Goal: Information Seeking & Learning: Learn about a topic

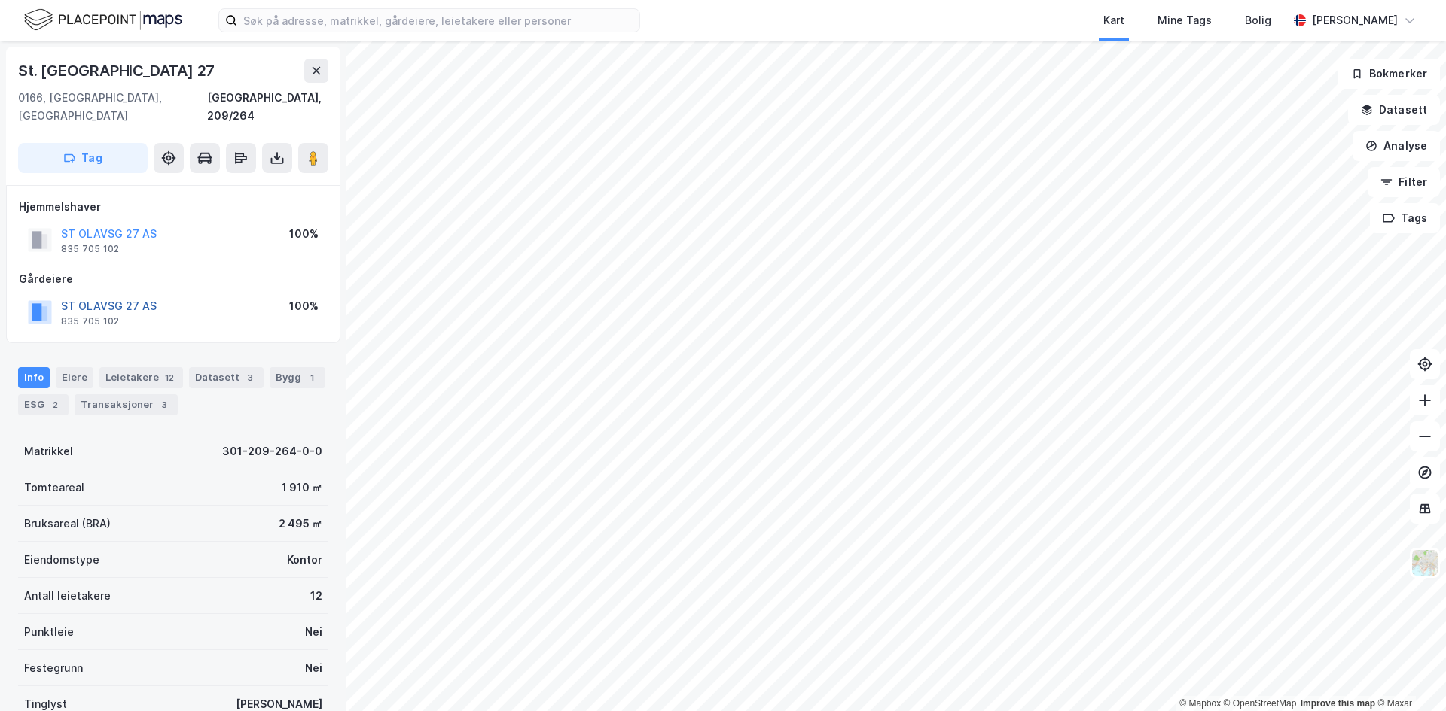
click at [0, 0] on button "ST OLAVSG 27 AS" at bounding box center [0, 0] width 0 height 0
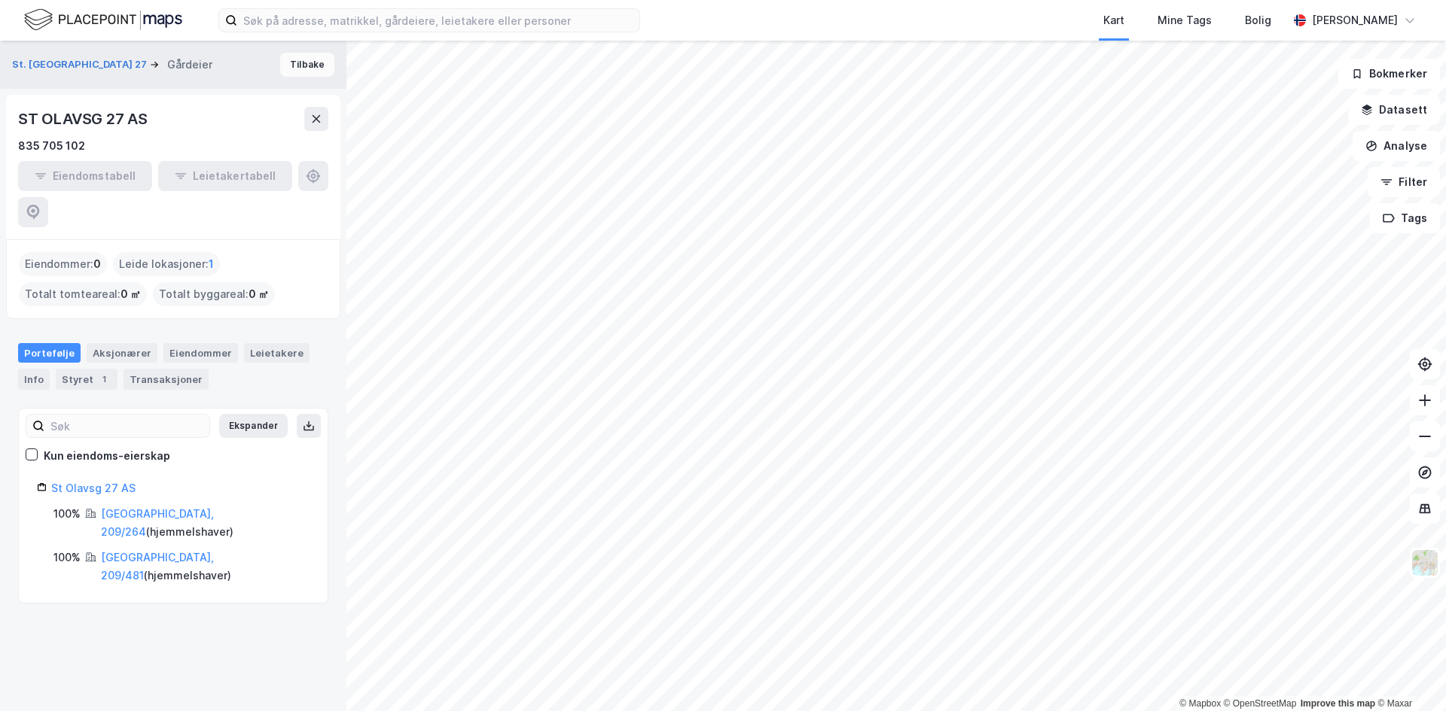
click at [306, 65] on button "Tilbake" at bounding box center [307, 65] width 54 height 24
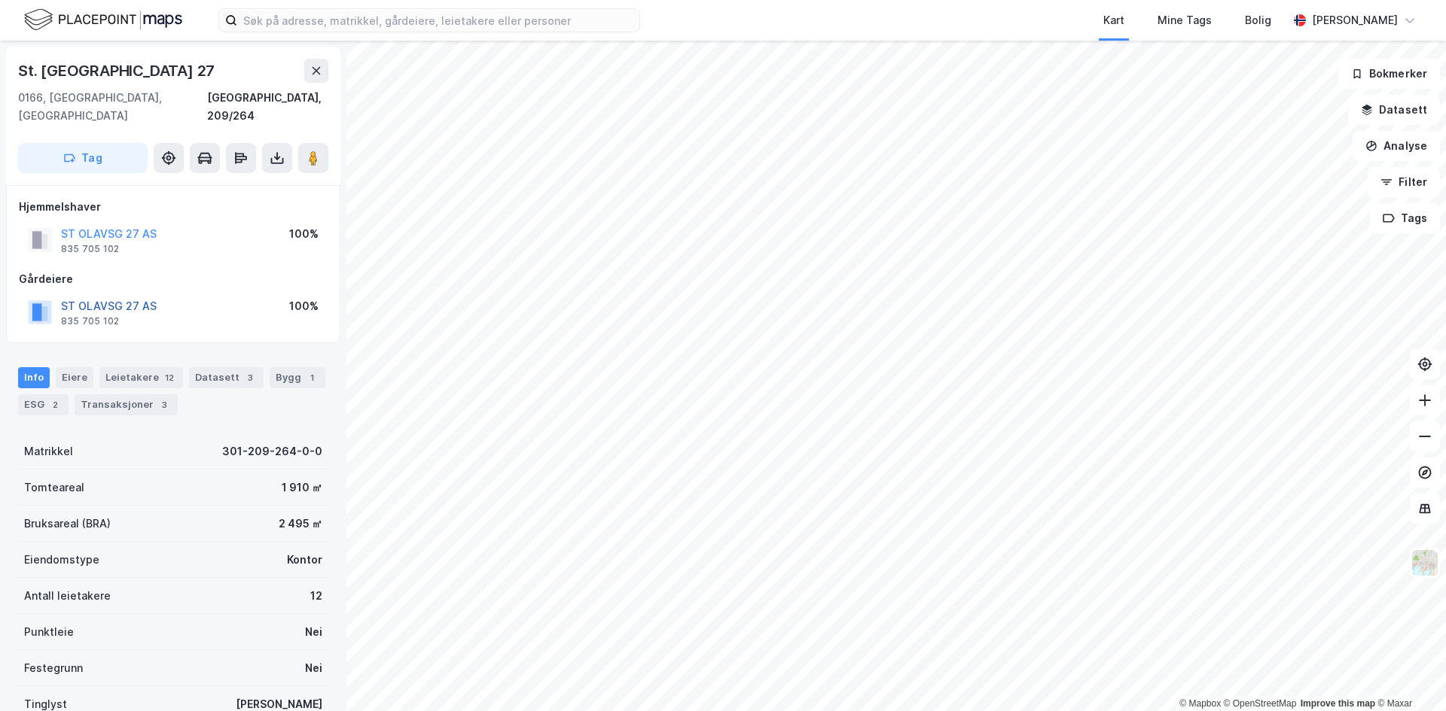
click at [0, 0] on button "ST OLAVSG 27 AS" at bounding box center [0, 0] width 0 height 0
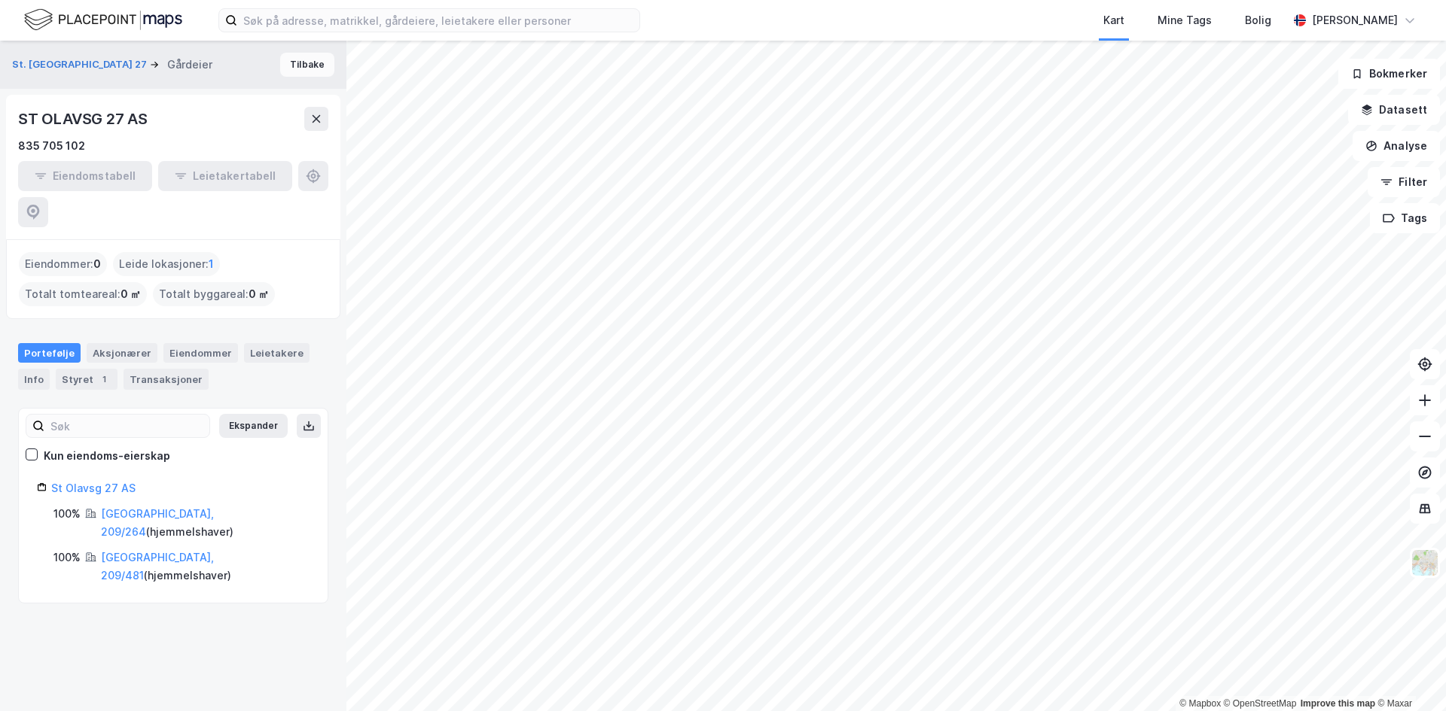
click at [300, 58] on button "Tilbake" at bounding box center [307, 65] width 54 height 24
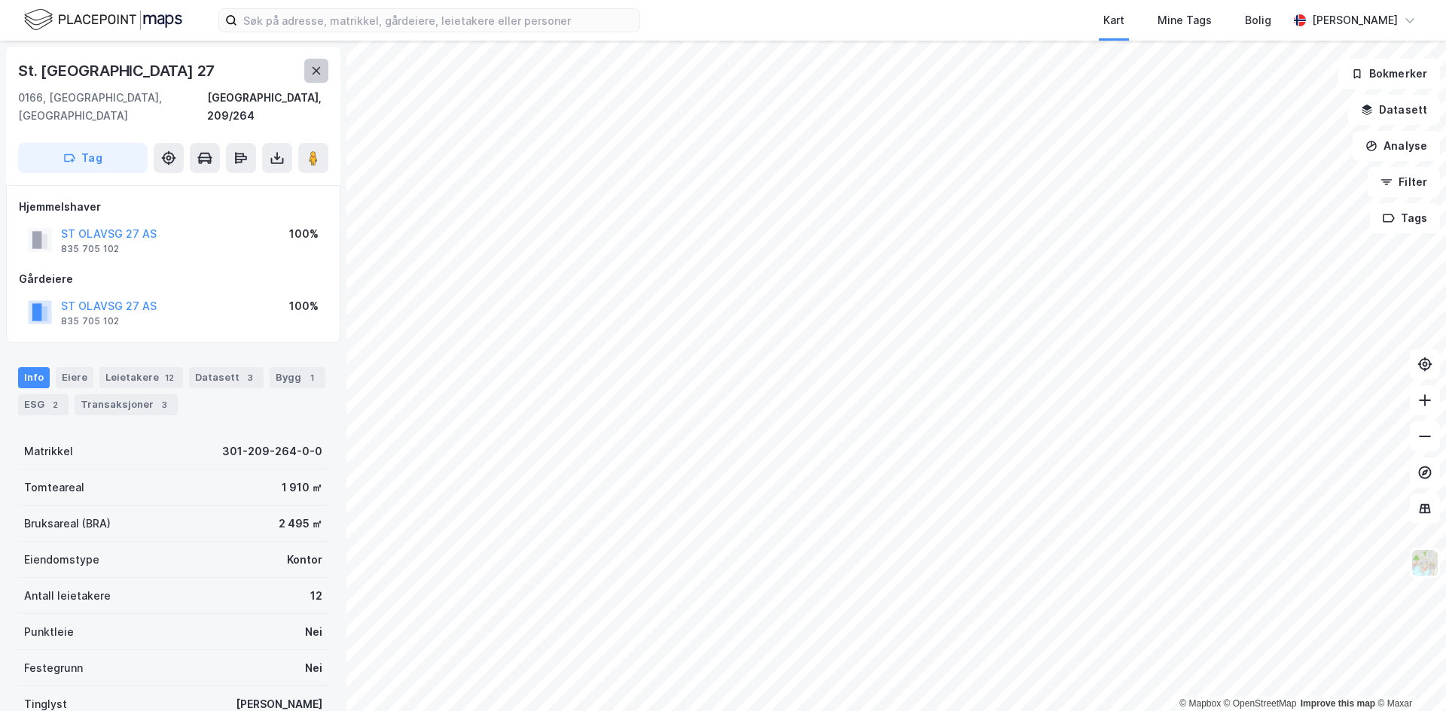
click at [315, 65] on icon at bounding box center [316, 71] width 12 height 12
click at [199, 368] on div "Datasett 3" at bounding box center [226, 377] width 75 height 21
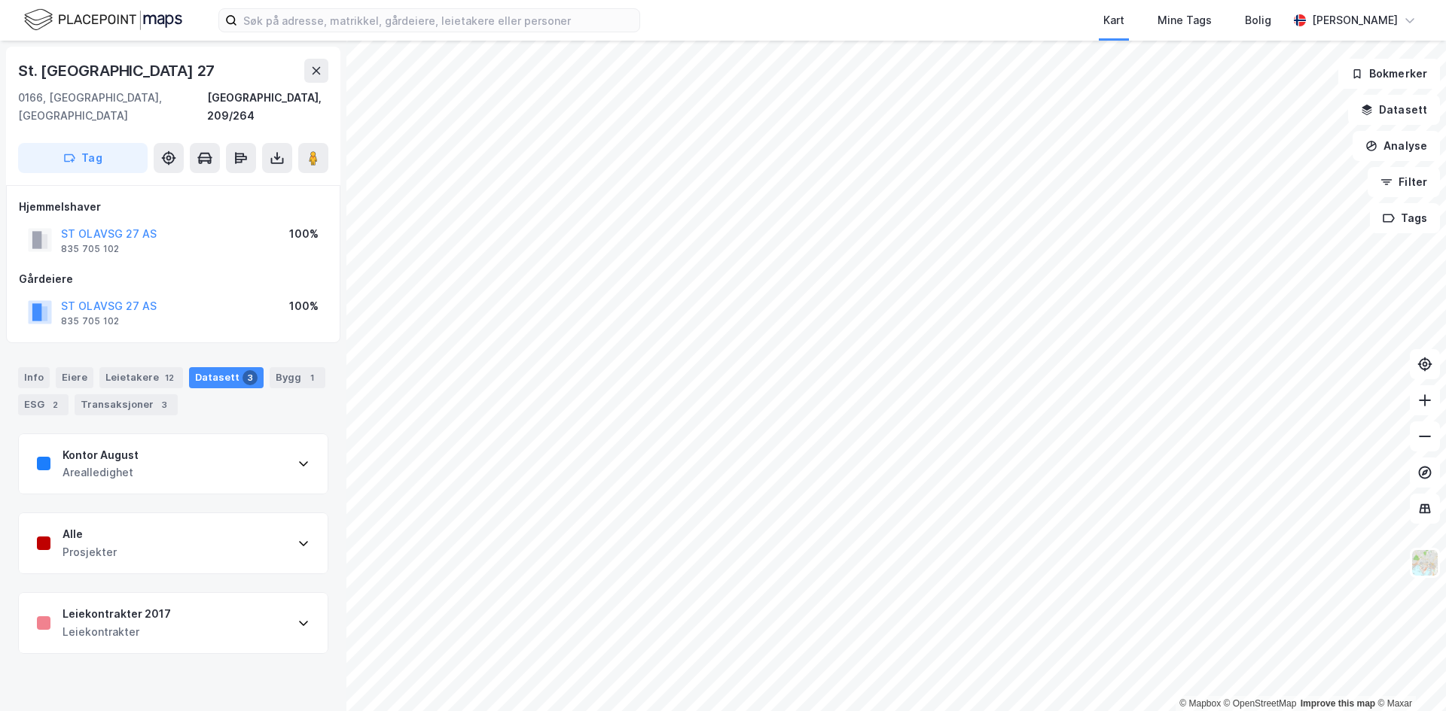
click at [127, 623] on div "Leiekontrakter" at bounding box center [116, 632] width 108 height 18
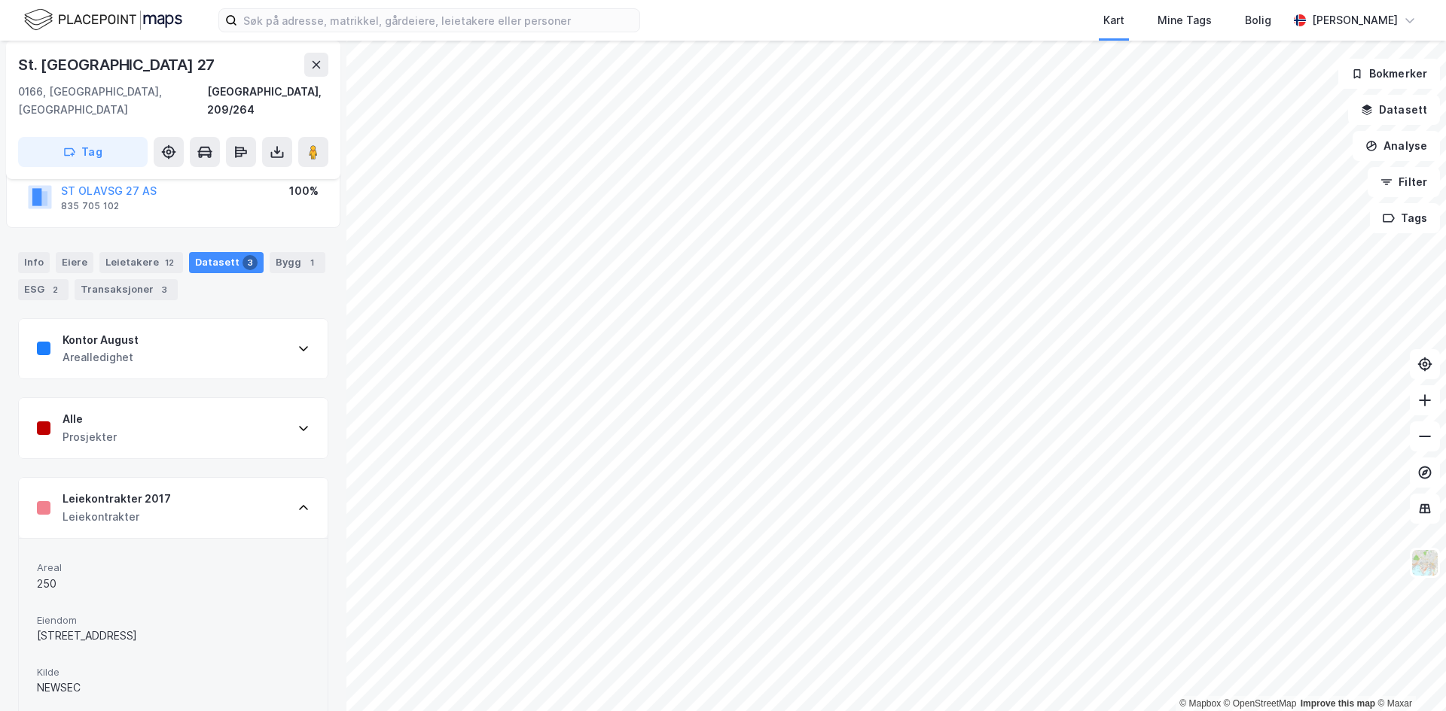
scroll to position [61, 0]
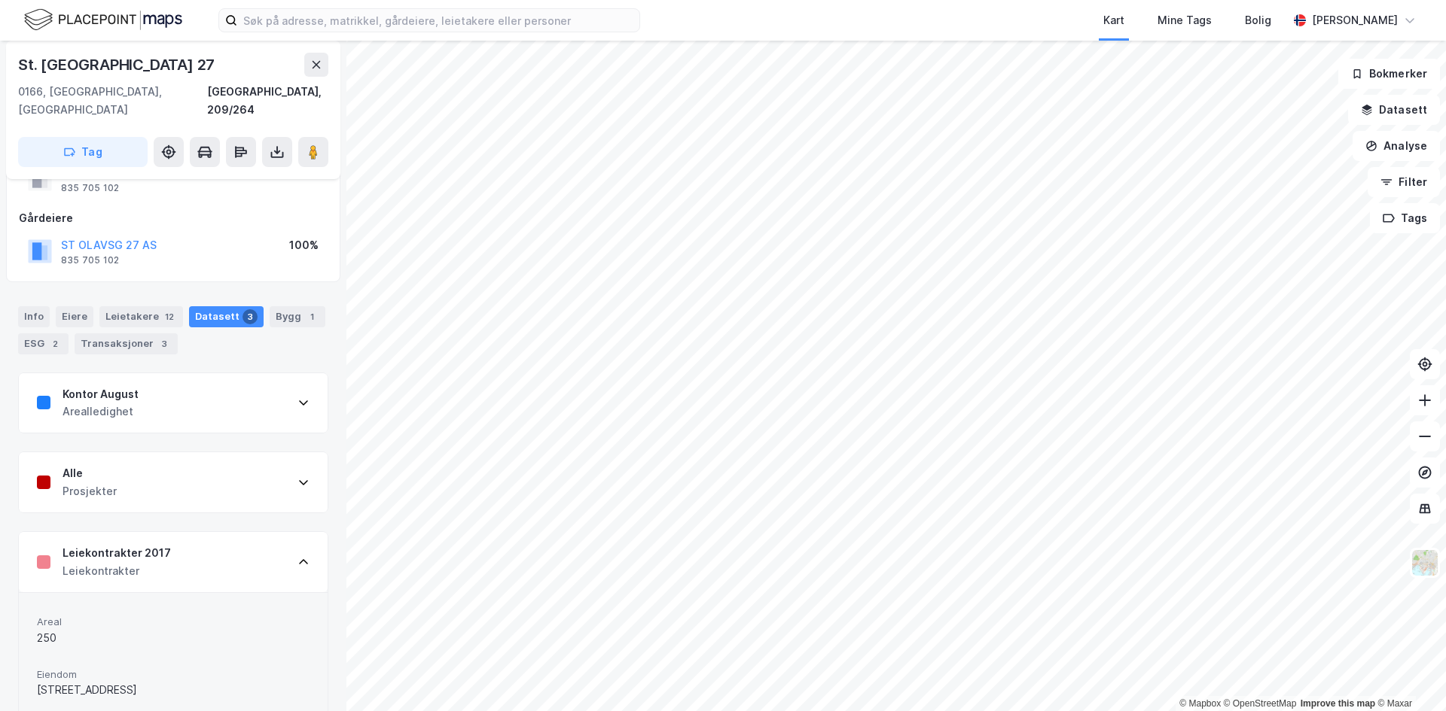
click at [203, 306] on div "Datasett 3" at bounding box center [226, 316] width 75 height 21
click at [177, 536] on div "Leiekontrakter 2017 Leiekontrakter" at bounding box center [173, 562] width 309 height 60
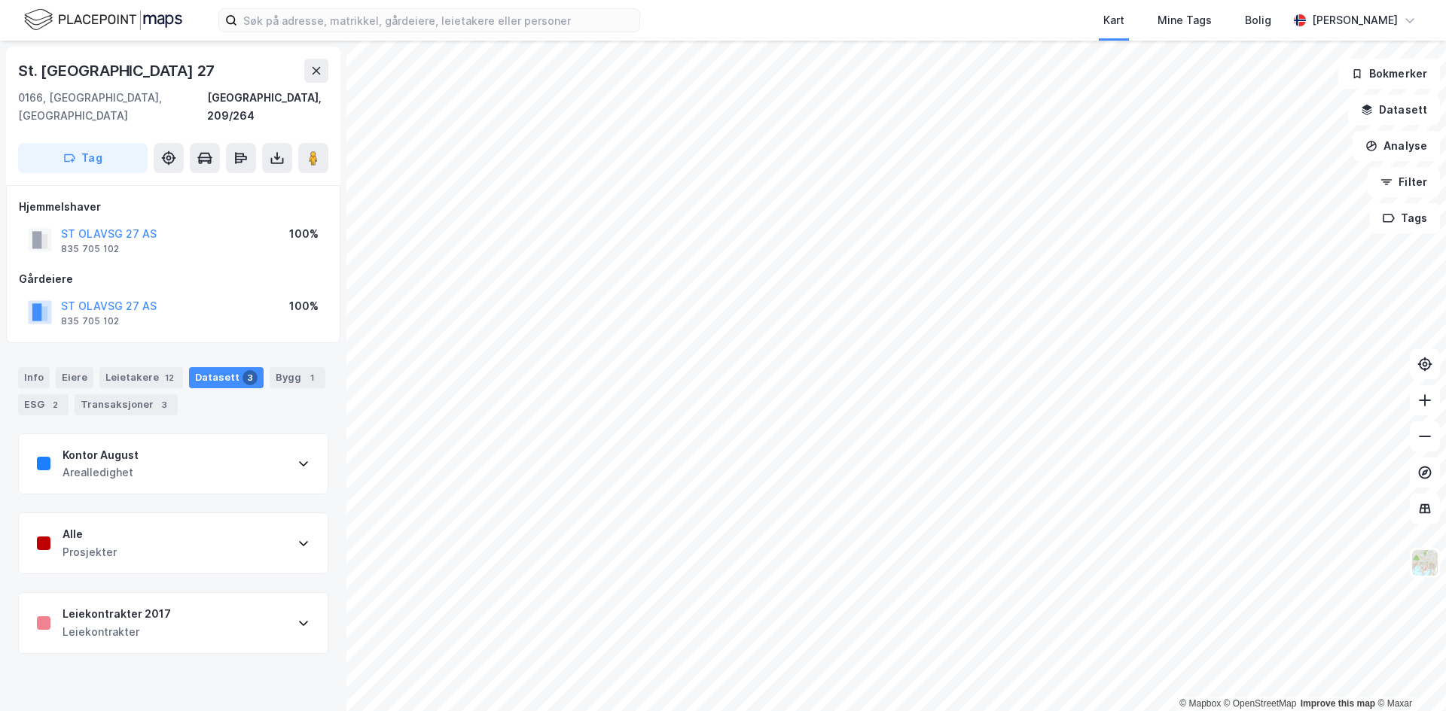
click at [220, 614] on div "Leiekontrakter 2017 Leiekontrakter" at bounding box center [173, 623] width 309 height 60
click at [238, 602] on div "Leiekontrakter 2017 Leiekontrakter" at bounding box center [173, 623] width 309 height 60
click at [317, 69] on icon at bounding box center [316, 71] width 12 height 12
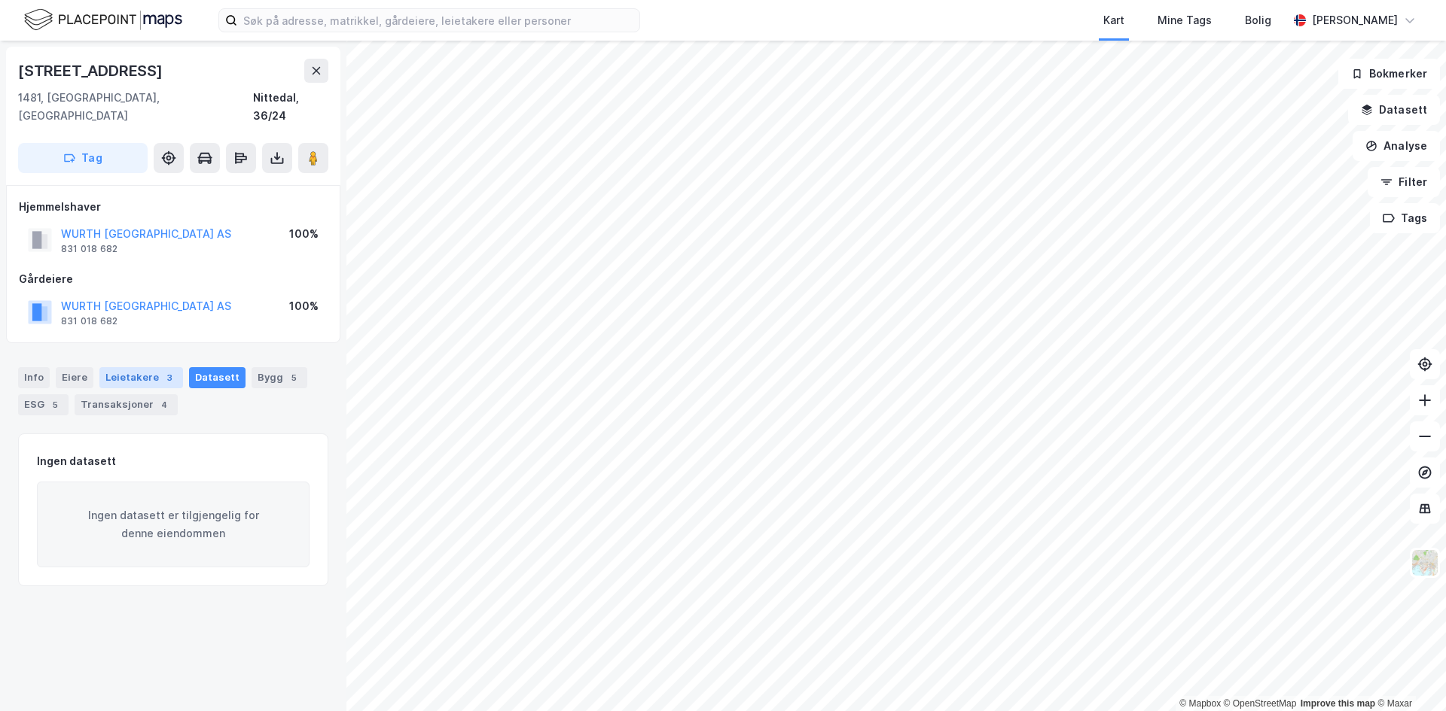
click at [139, 367] on div "Leietakere 3" at bounding box center [141, 377] width 84 height 21
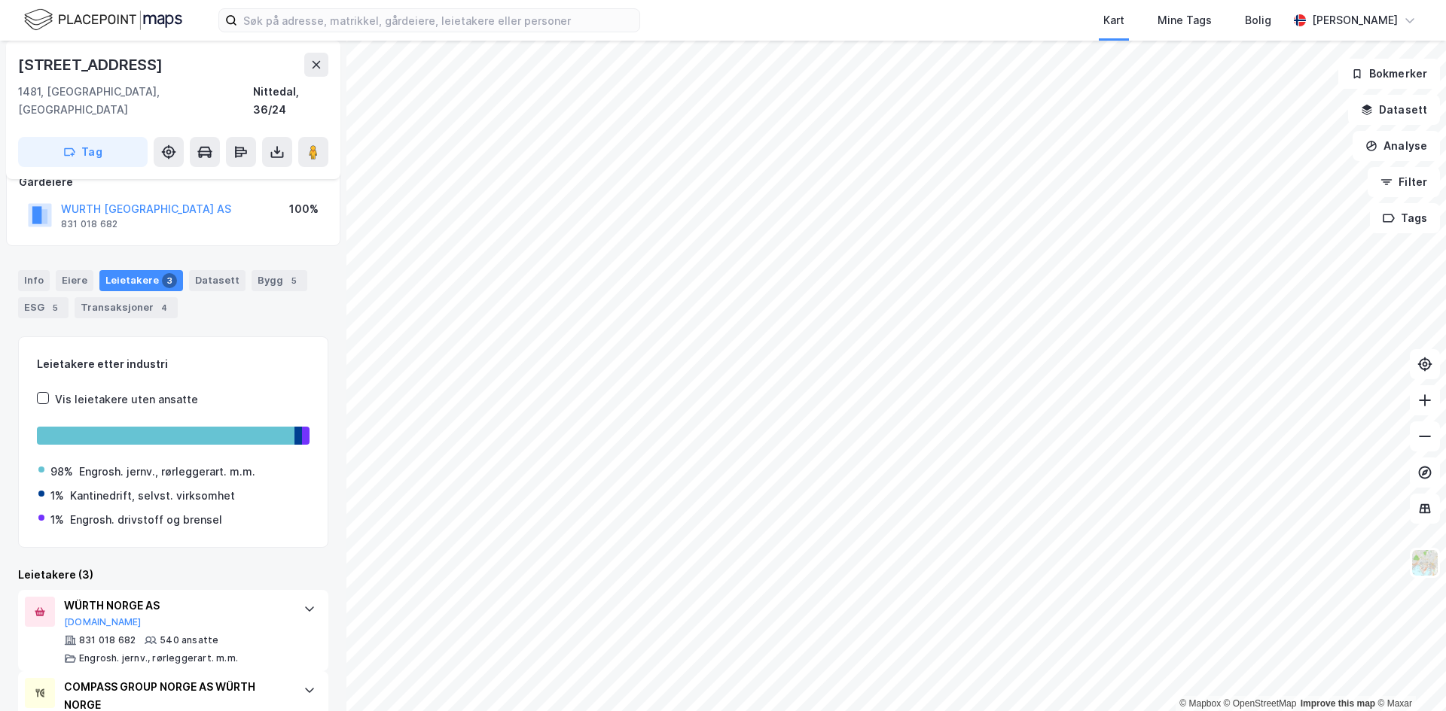
scroll to position [151, 0]
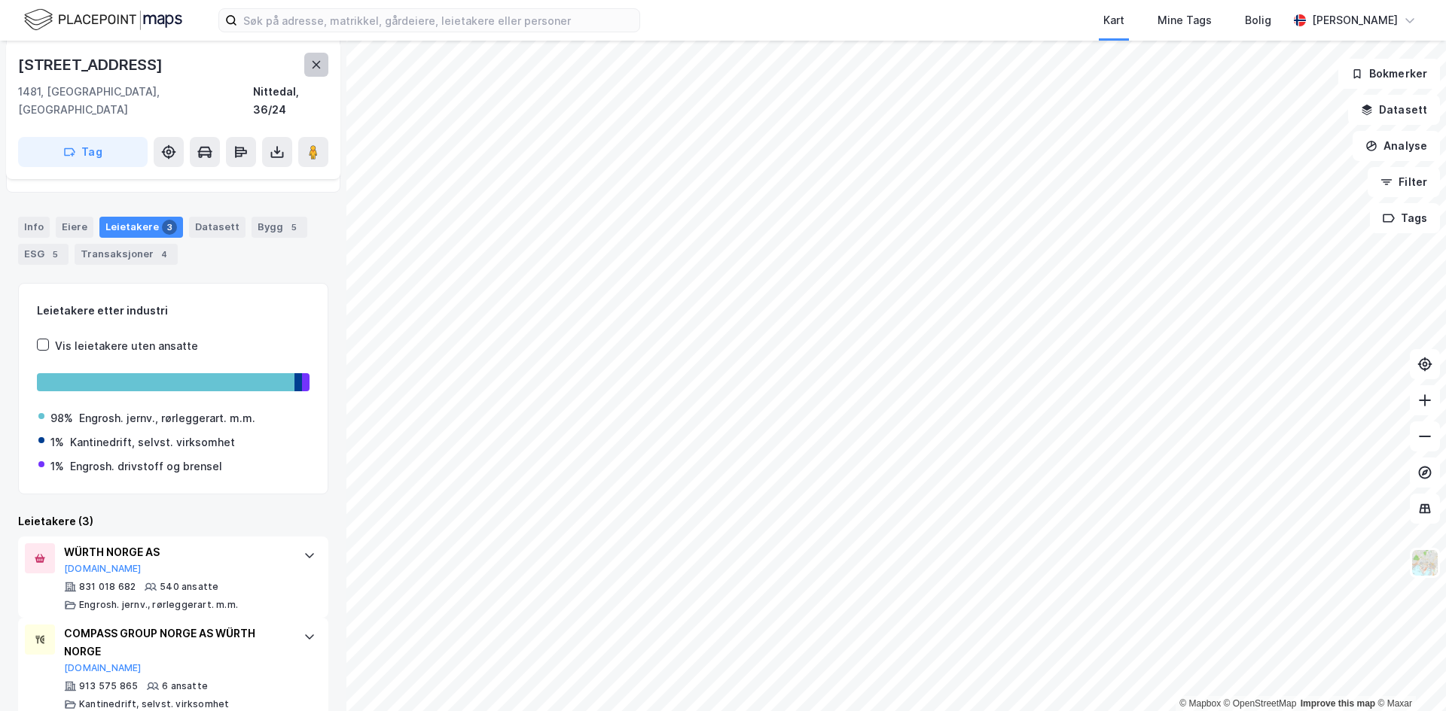
click at [321, 65] on icon at bounding box center [316, 65] width 12 height 12
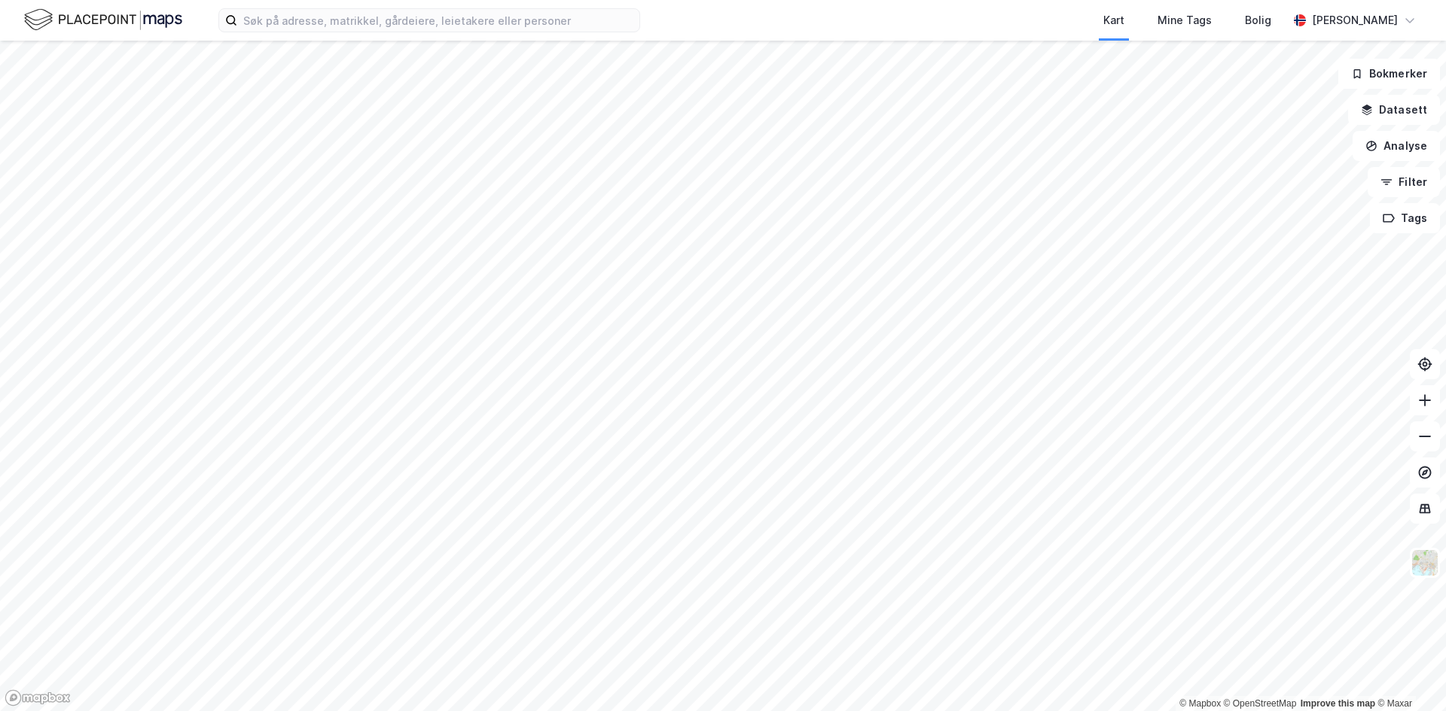
click at [742, 0] on html "Kart Mine Tags Bolig Håvard Skaland © Mapbox © OpenStreetMap Improve this map ©…" at bounding box center [723, 355] width 1446 height 711
click at [895, 26] on div "Kart Mine Tags Bolig Håvard Skaland © Mapbox © OpenStreetMap Improve this map ©…" at bounding box center [723, 355] width 1446 height 711
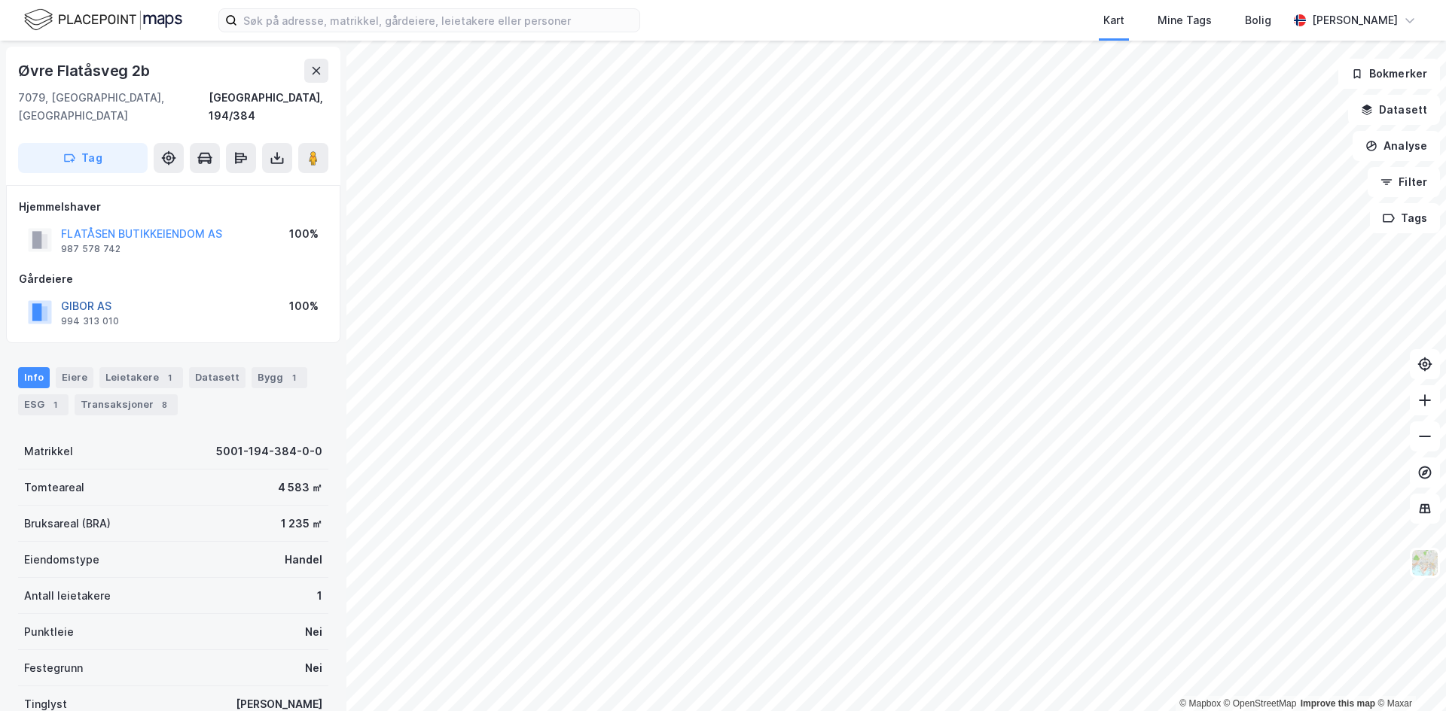
click at [0, 0] on button "GIBOR AS" at bounding box center [0, 0] width 0 height 0
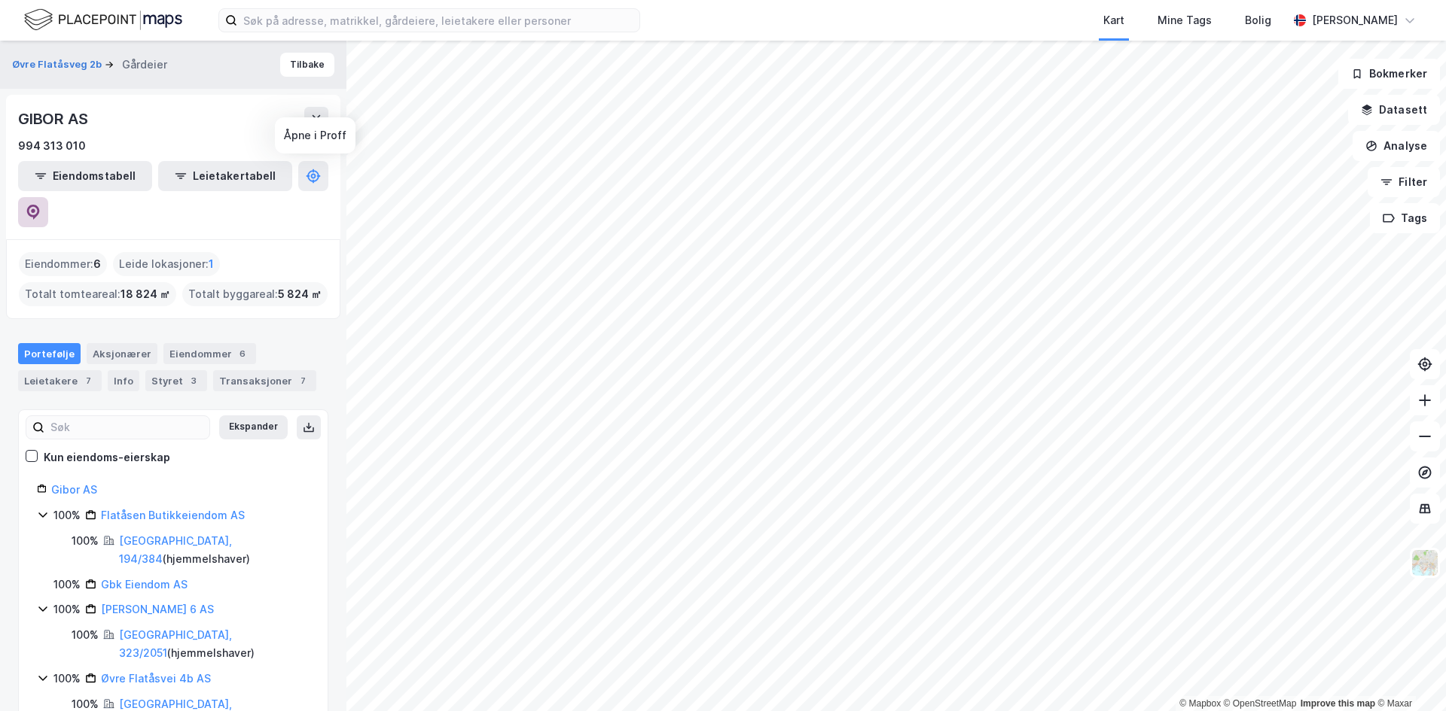
click at [48, 197] on button at bounding box center [33, 212] width 30 height 30
click at [302, 65] on button "Tilbake" at bounding box center [307, 65] width 54 height 24
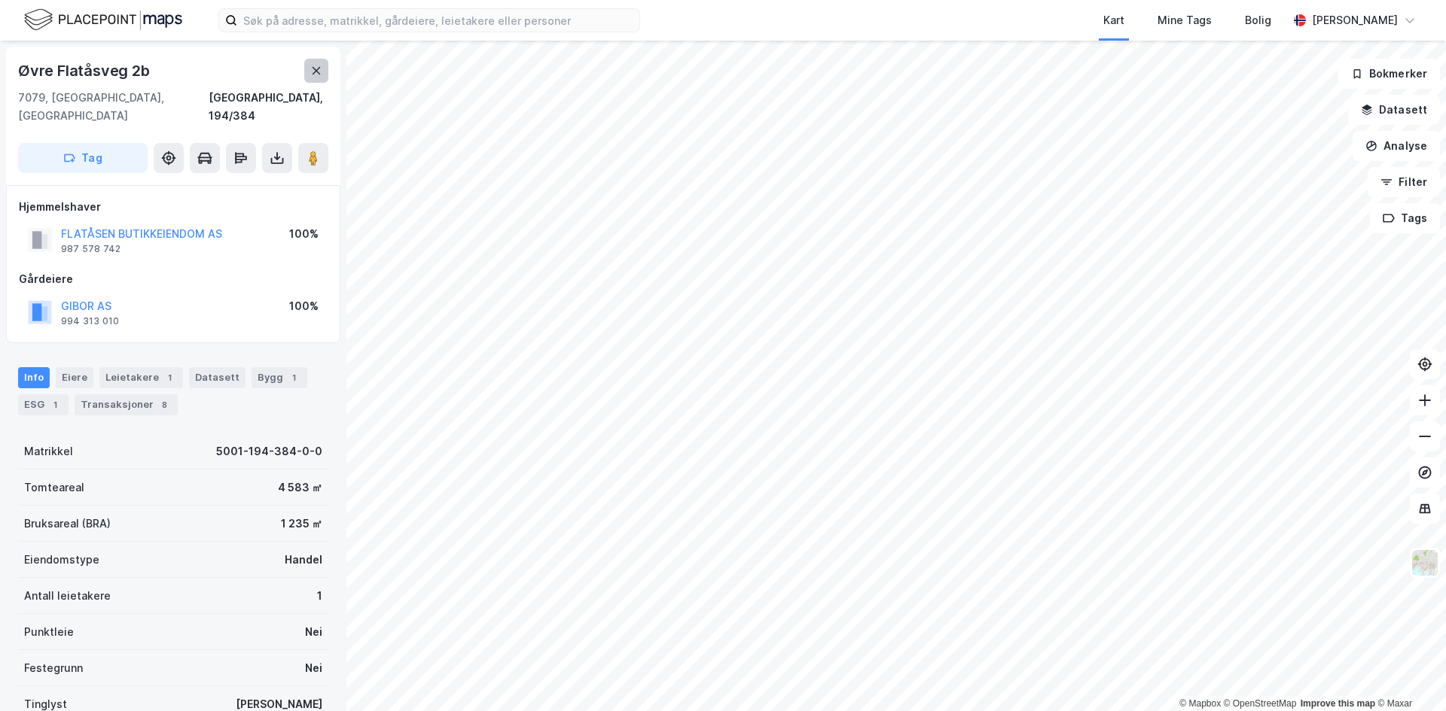
click at [318, 65] on icon at bounding box center [316, 71] width 12 height 12
